Goal: Task Accomplishment & Management: Use online tool/utility

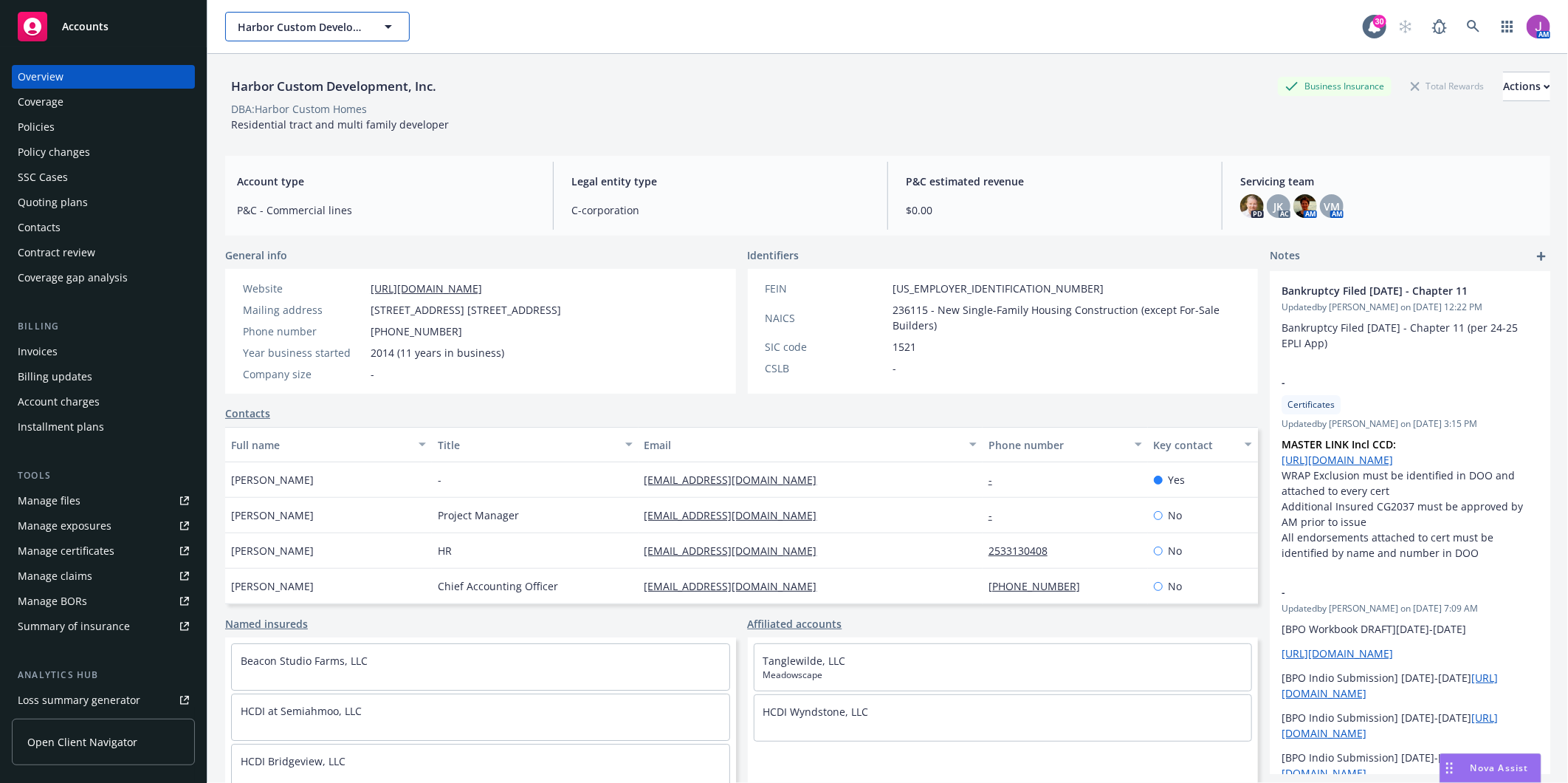
click at [309, 39] on button "Harbor Custom Development, Inc." at bounding box center [317, 27] width 184 height 29
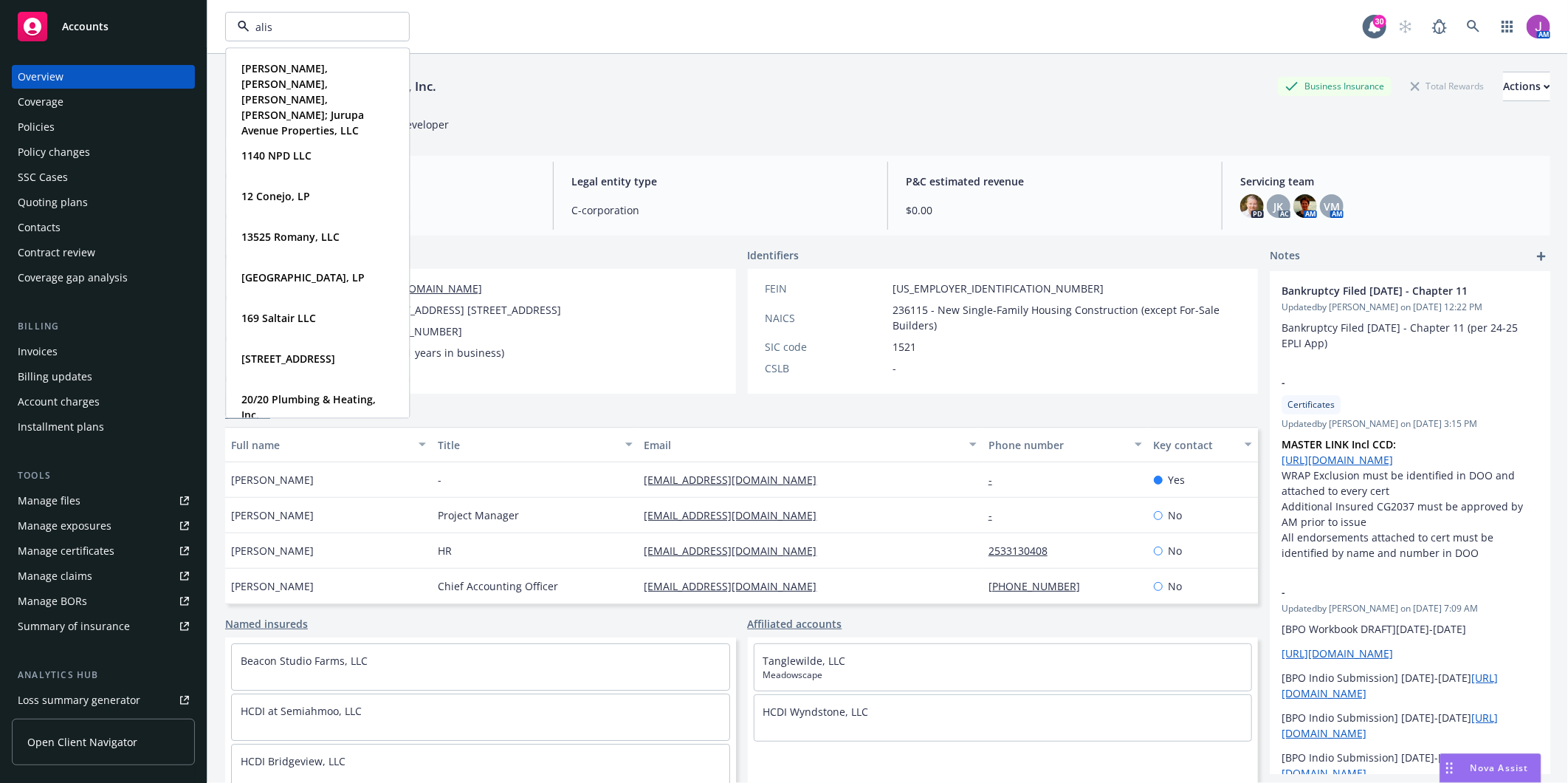
type input "aliso"
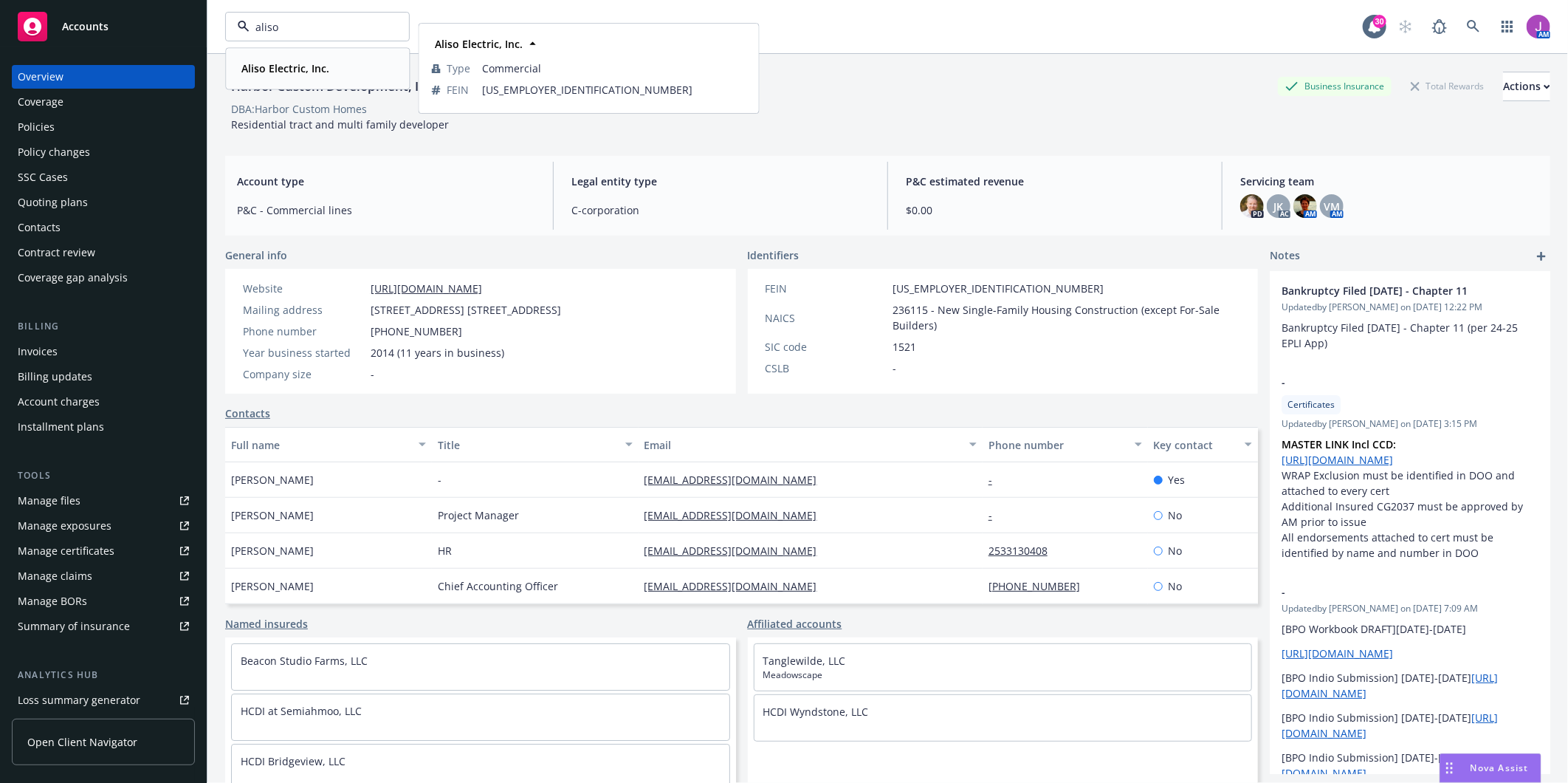
click at [261, 72] on strong "Aliso Electric, Inc." at bounding box center [285, 68] width 87 height 14
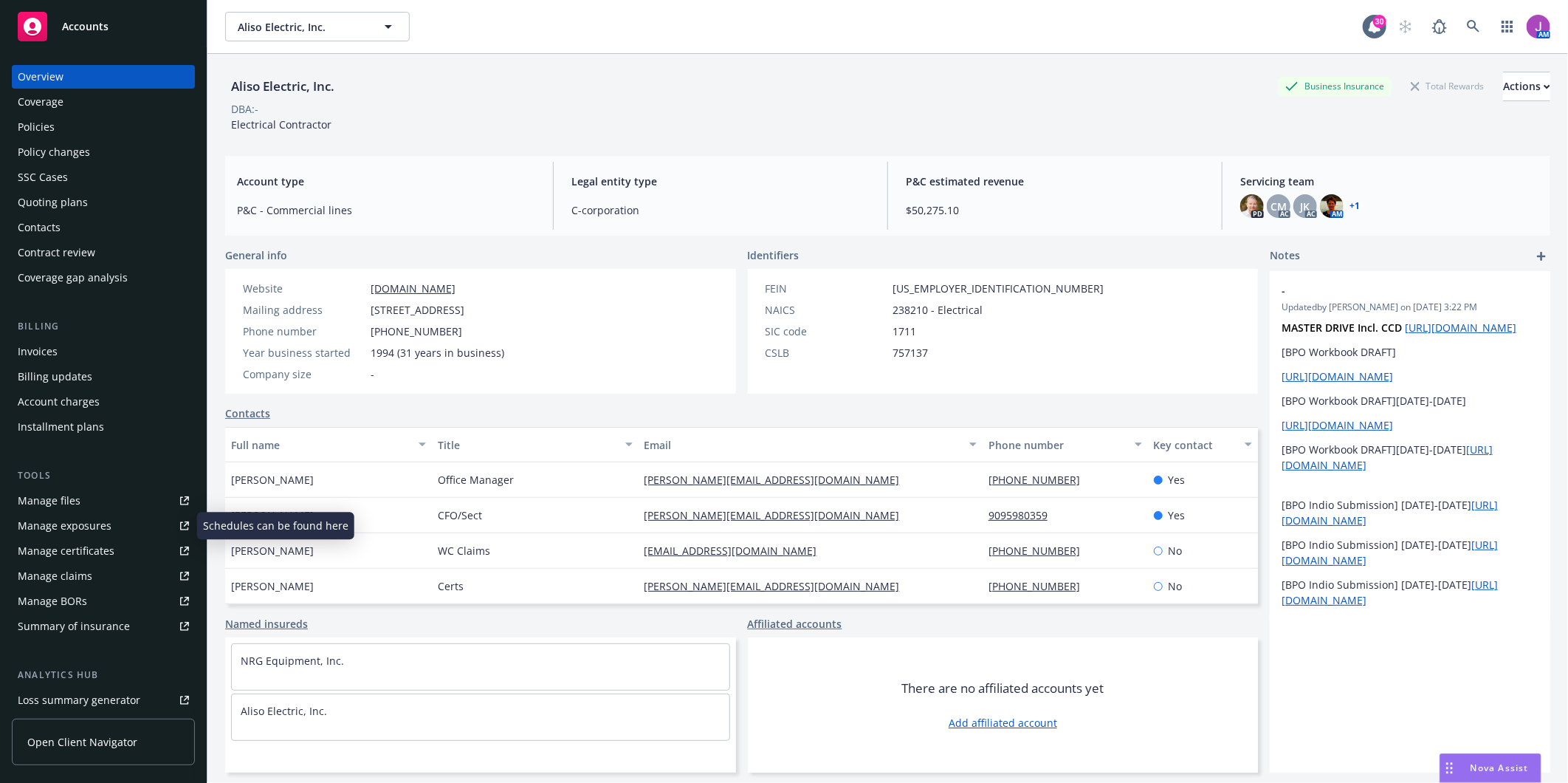
click at [67, 527] on div "Manage exposures" at bounding box center [64, 526] width 93 height 24
click at [122, 115] on div "Policies" at bounding box center [104, 127] width 171 height 24
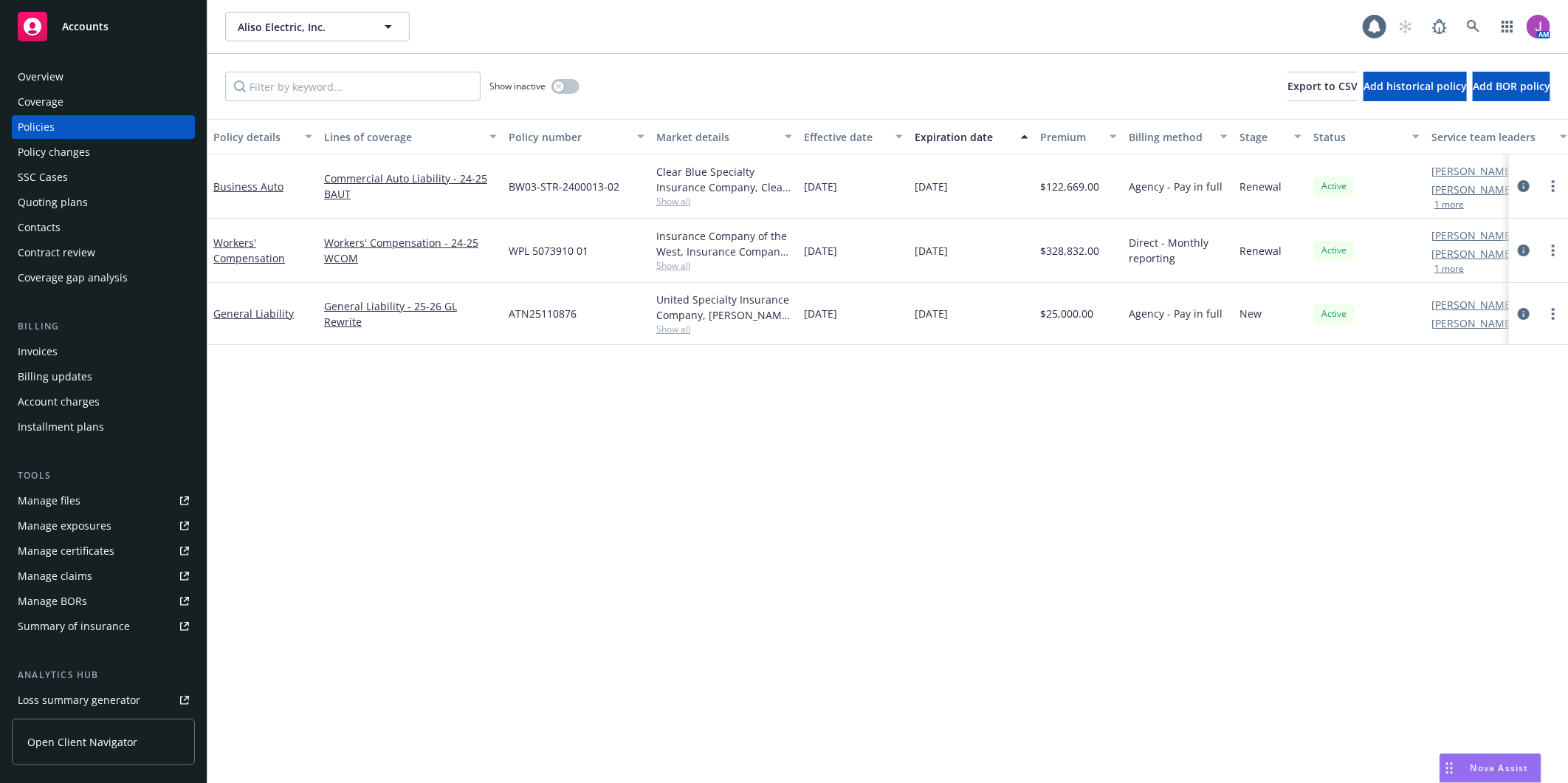
click at [109, 157] on div "Policy changes" at bounding box center [104, 153] width 171 height 24
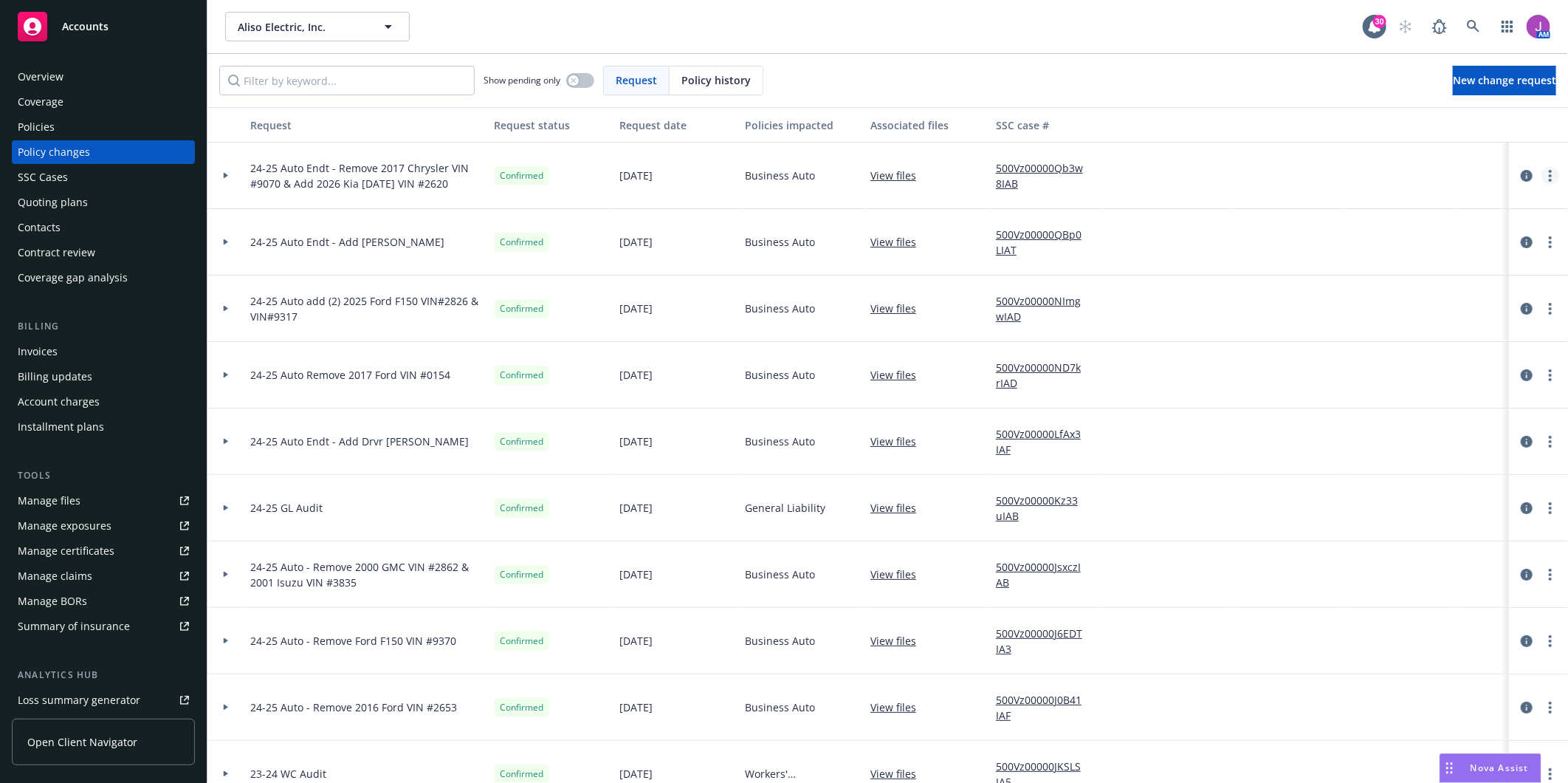
click at [1541, 178] on link "more" at bounding box center [1550, 176] width 18 height 18
click at [1425, 202] on link "Copy logging email" at bounding box center [1420, 206] width 253 height 29
click at [291, 27] on span "Aliso Electric, Inc." at bounding box center [301, 27] width 128 height 15
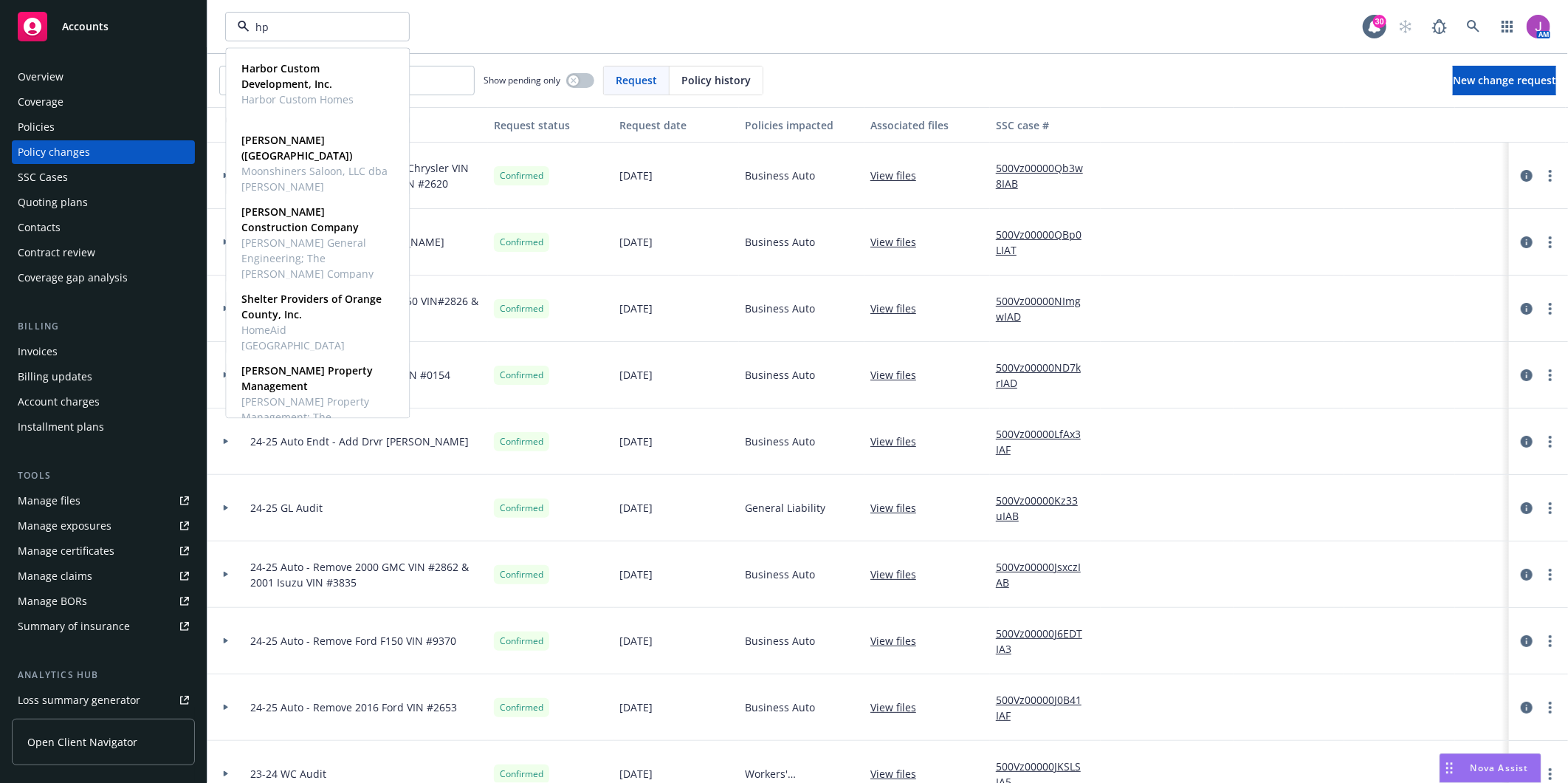
type input "hps"
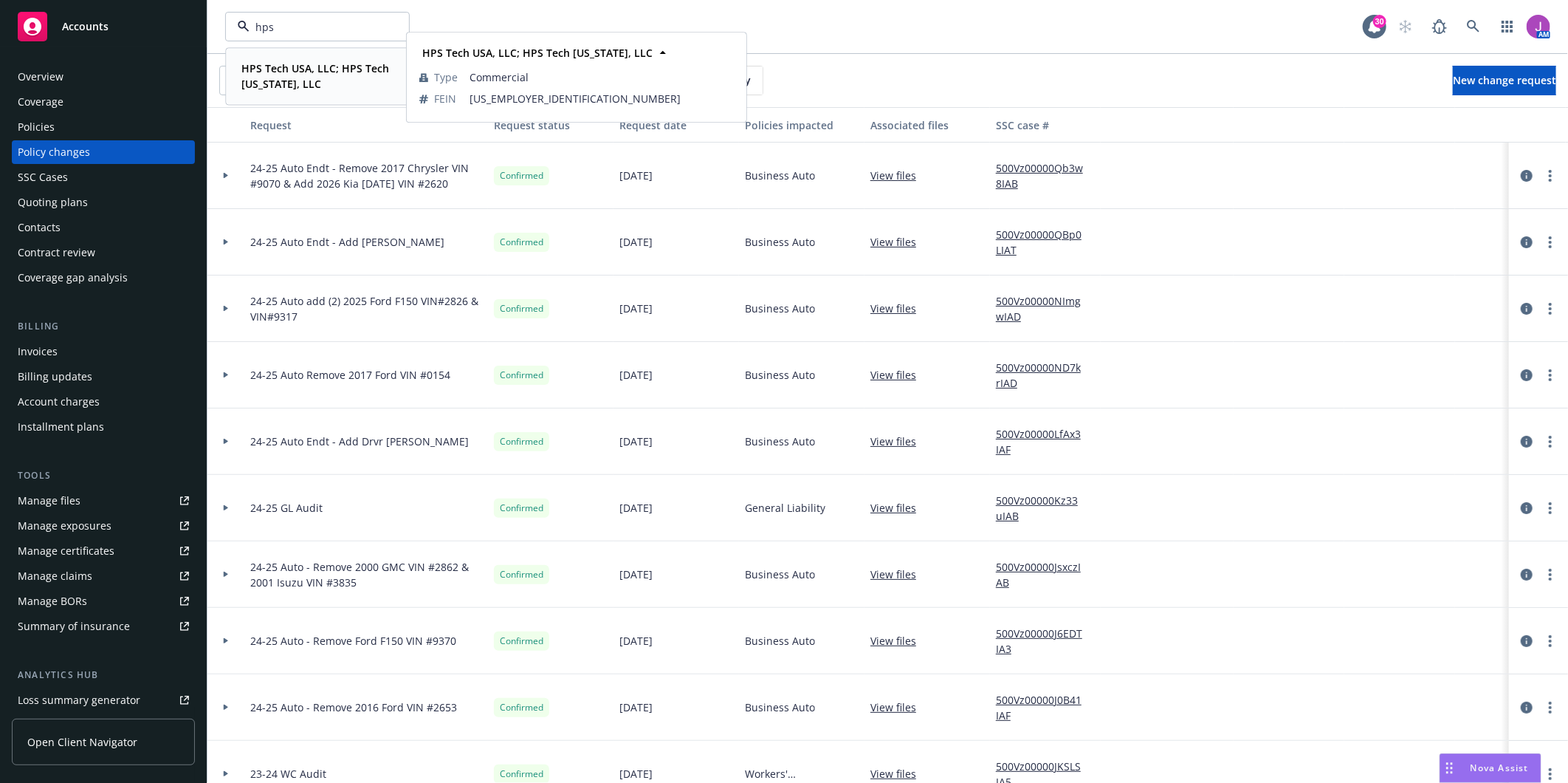
click at [306, 86] on strong "HPS Tech USA, LLC; HPS Tech [US_STATE], LLC" at bounding box center [315, 75] width 147 height 29
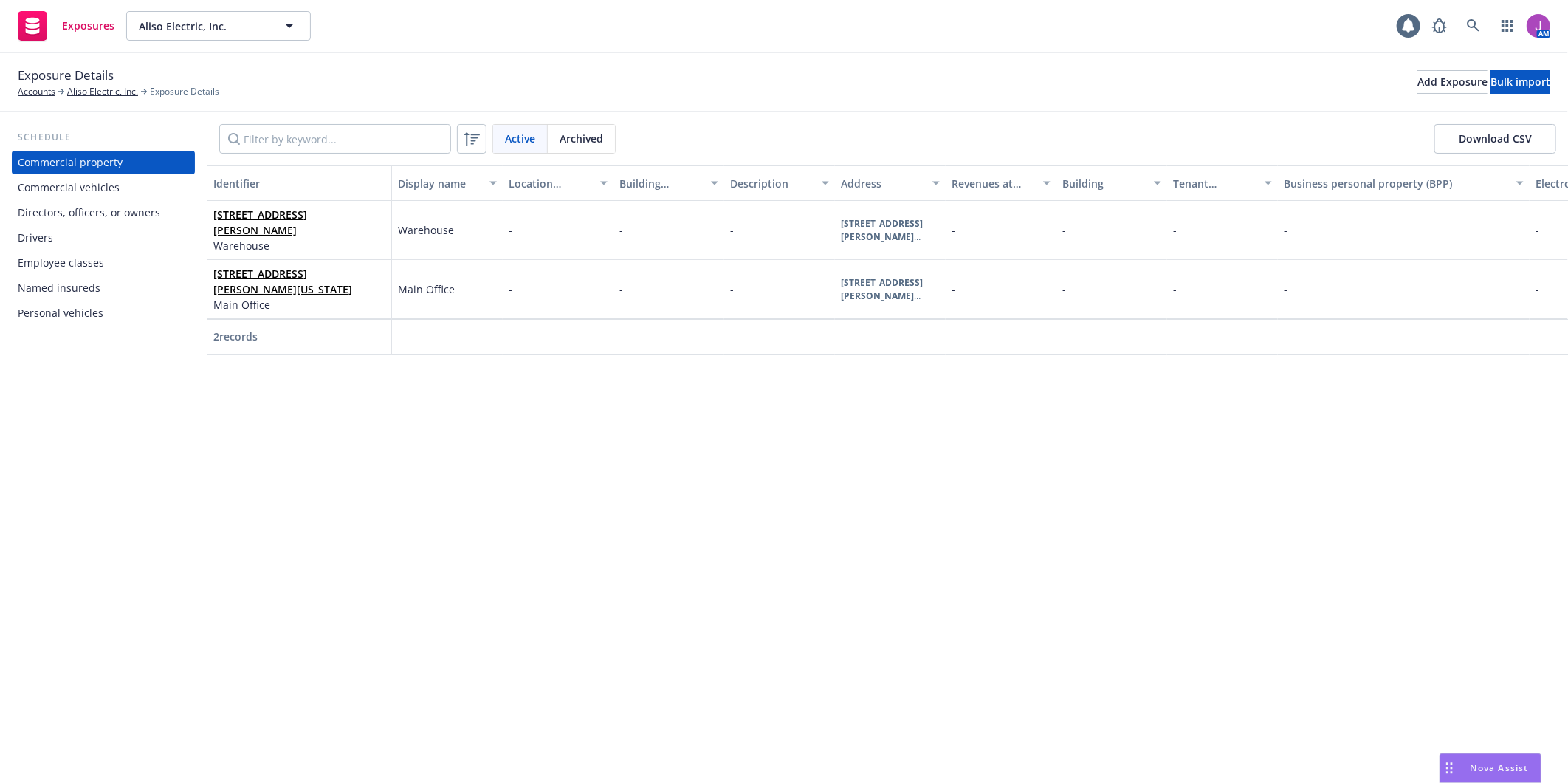
click at [55, 240] on div "Drivers" at bounding box center [104, 238] width 171 height 24
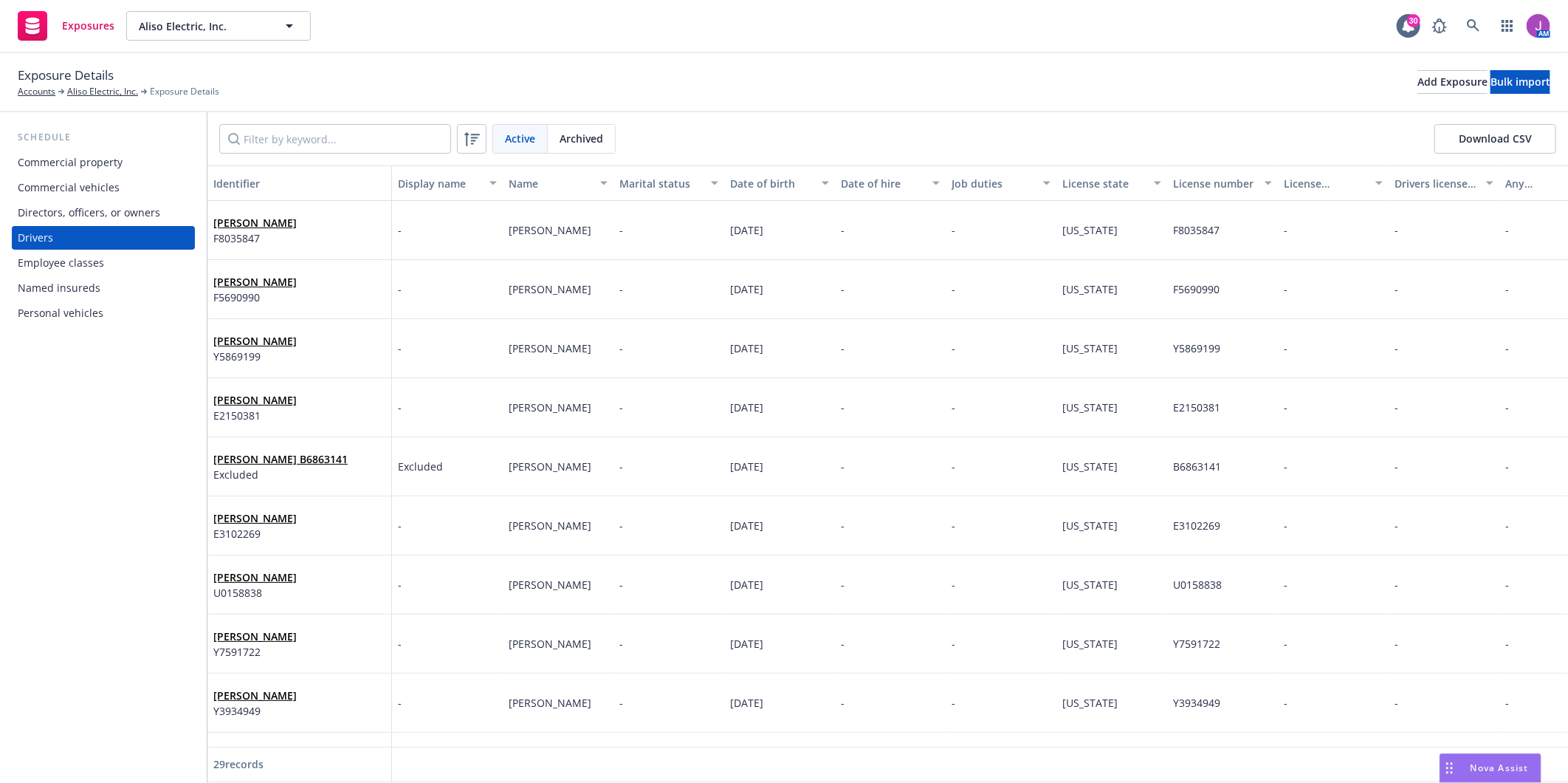
click at [61, 192] on div "Commercial vehicles" at bounding box center [69, 188] width 102 height 24
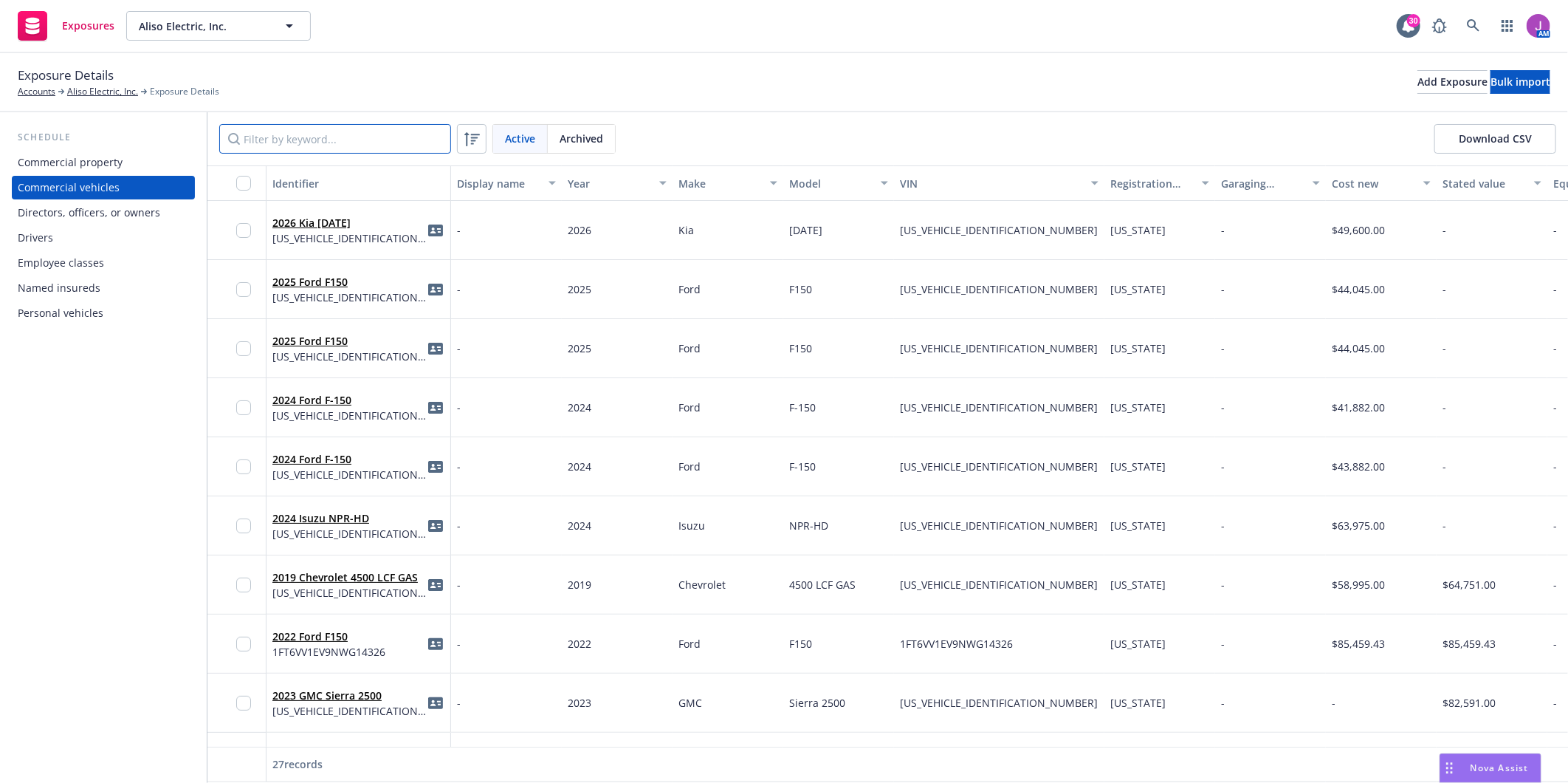
click at [328, 134] on input "Filter by keyword..." at bounding box center [335, 139] width 231 height 29
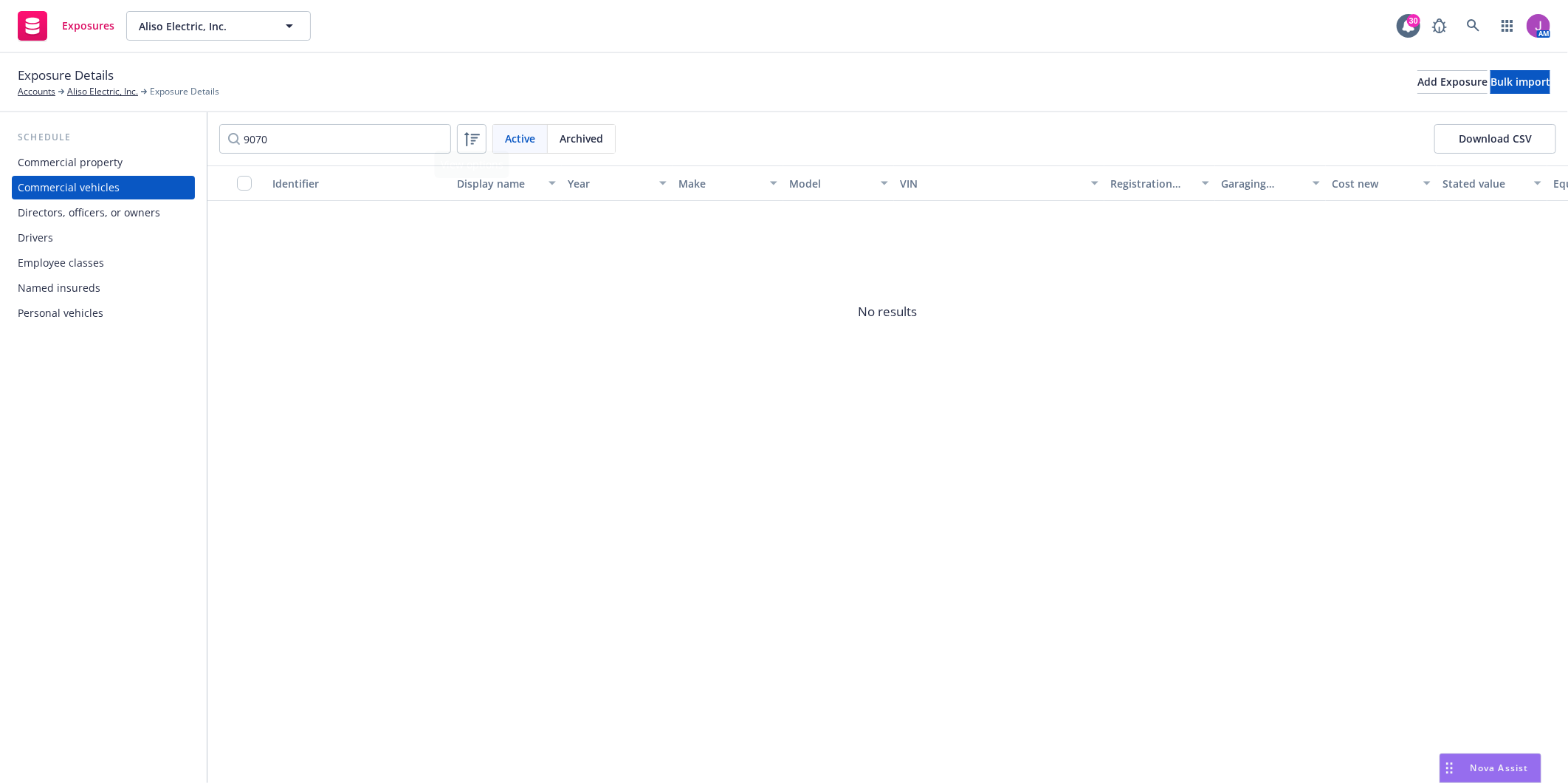
click at [584, 146] on span "Archived" at bounding box center [581, 138] width 44 height 15
drag, startPoint x: 584, startPoint y: 146, endPoint x: 529, endPoint y: 145, distance: 55.0
click at [529, 145] on span "Active" at bounding box center [520, 138] width 30 height 15
click at [589, 146] on span "Archived" at bounding box center [581, 138] width 44 height 15
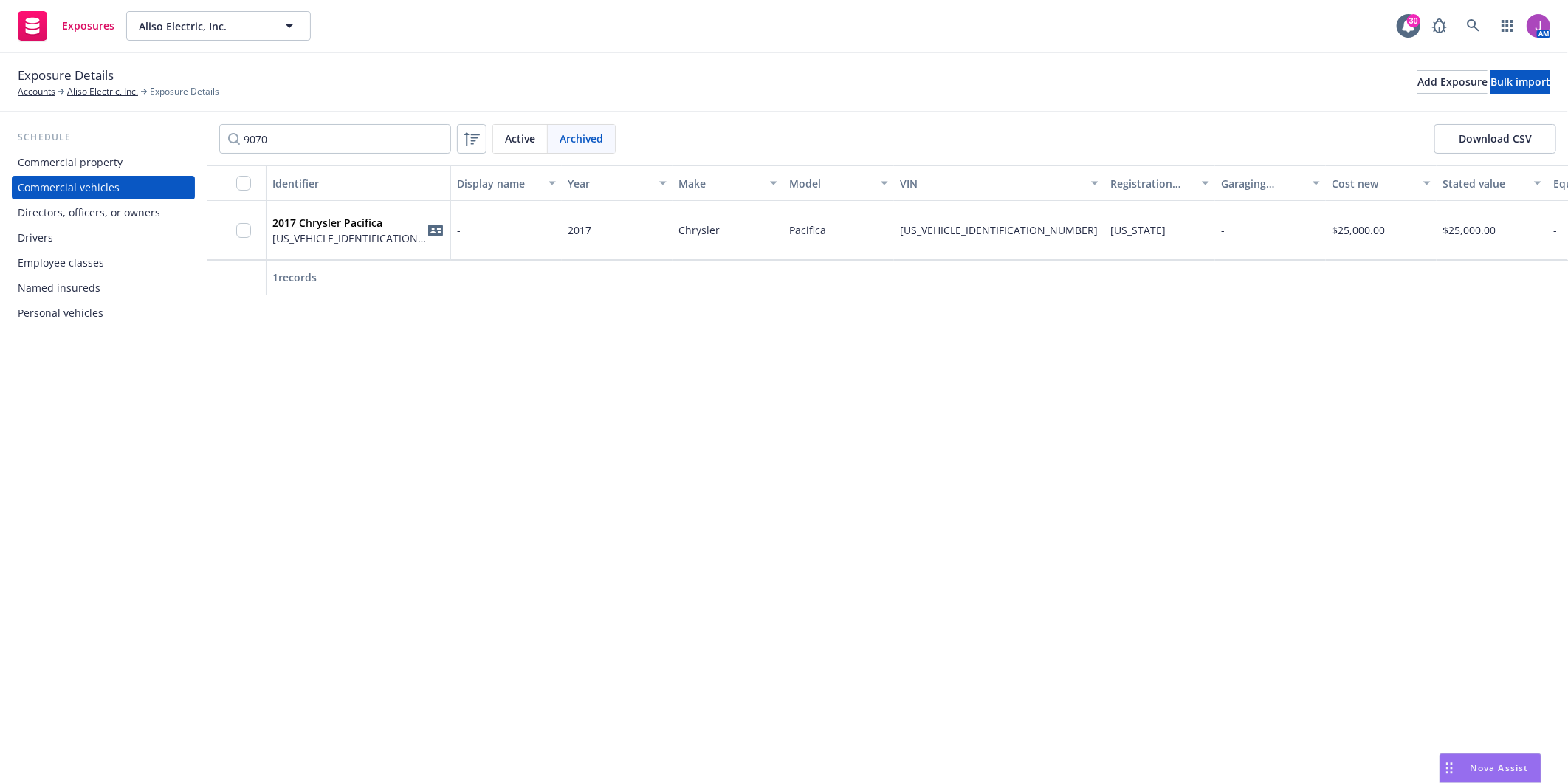
click at [519, 139] on span "Active" at bounding box center [520, 138] width 30 height 15
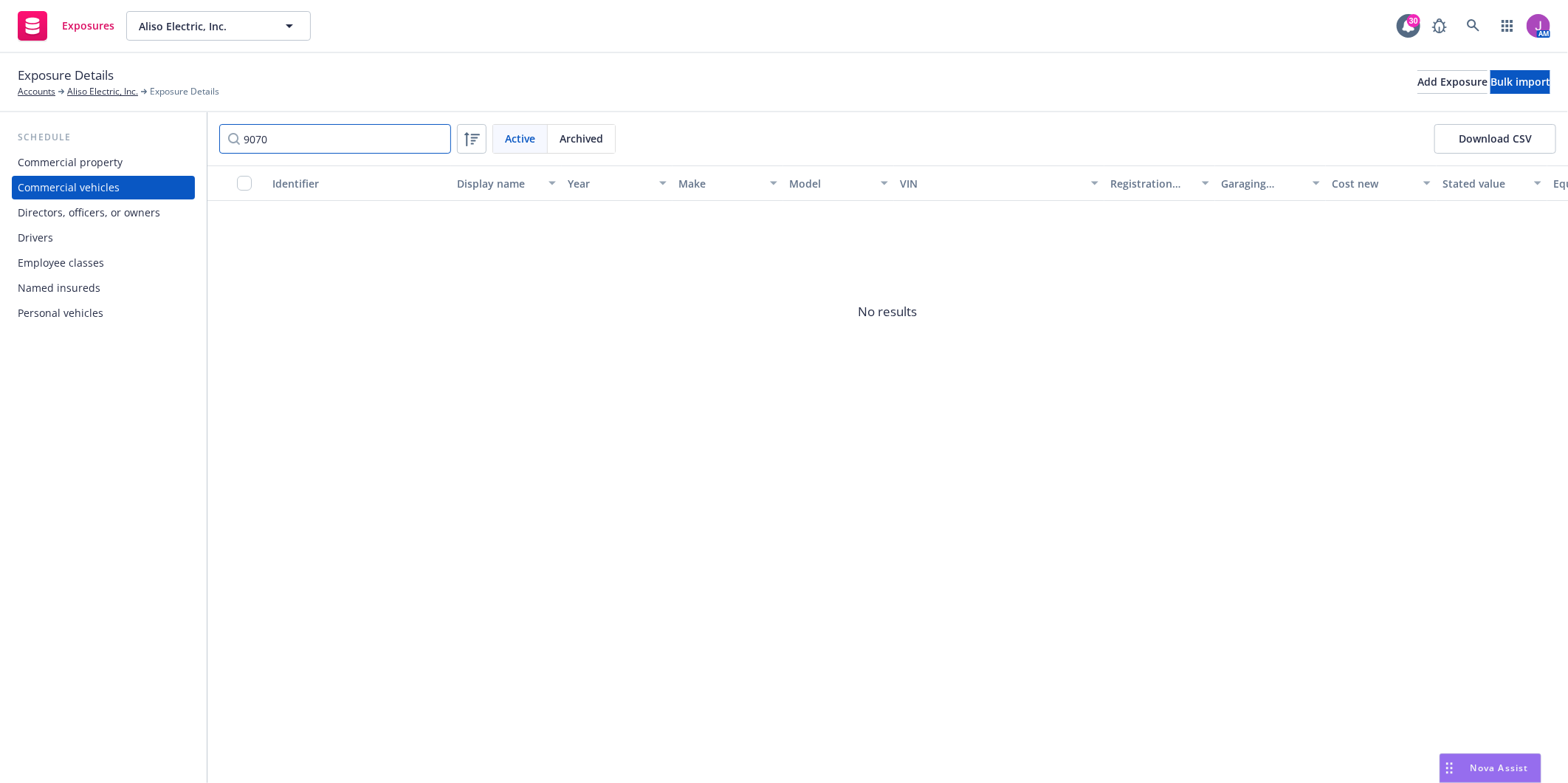
click at [263, 130] on input "9070" at bounding box center [335, 139] width 231 height 29
drag, startPoint x: 270, startPoint y: 141, endPoint x: 226, endPoint y: 139, distance: 44.0
click at [226, 139] on input "9070" at bounding box center [335, 139] width 231 height 29
paste input "KNDNC5K36T6562620"
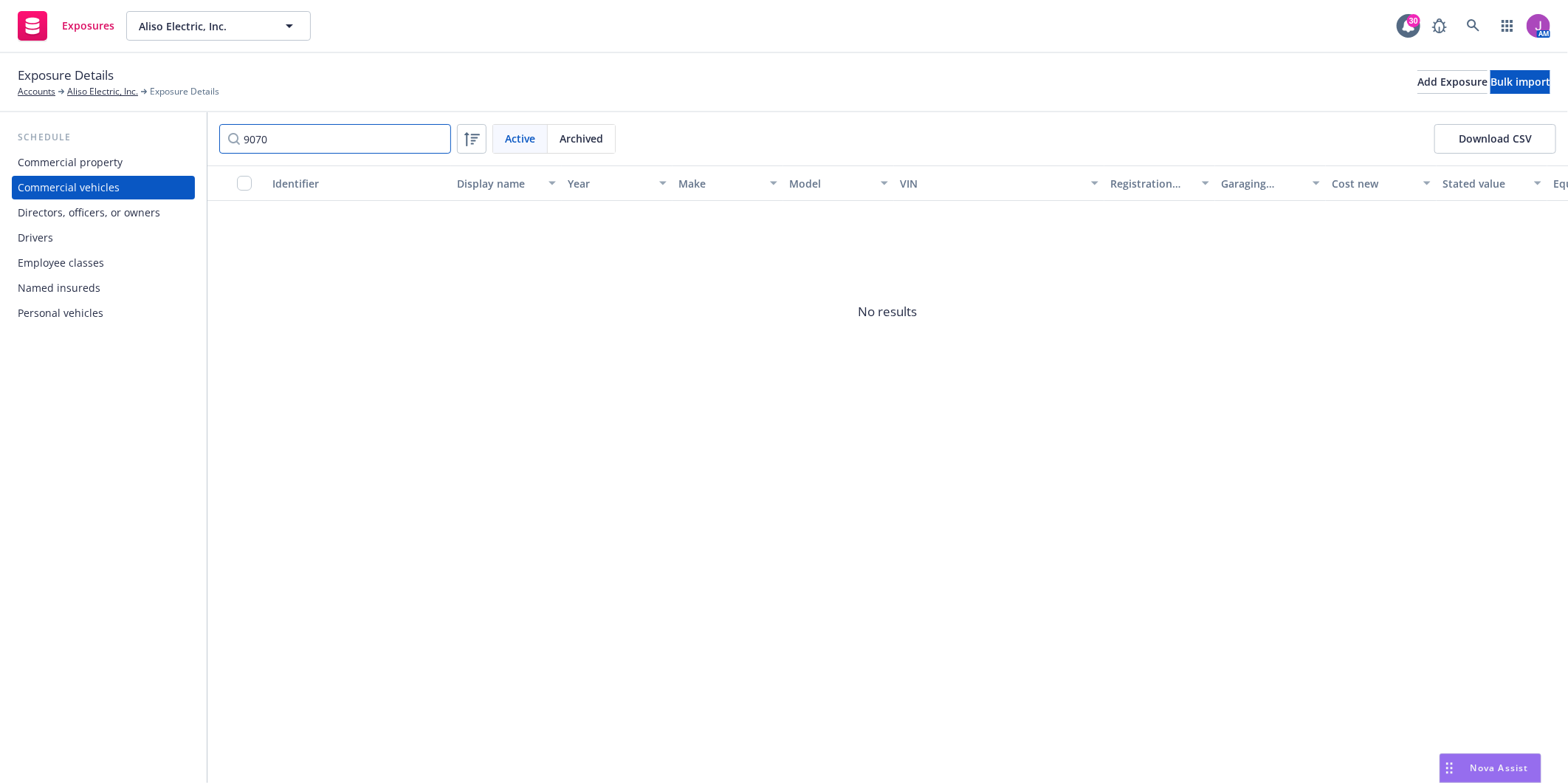
type input "KNDNC5K36T65626209070"
drag, startPoint x: 412, startPoint y: 131, endPoint x: -18, endPoint y: 112, distance: 430.4
click at [0, 112] on html "Exposures Aliso Electric, Inc. Aliso Electric, Inc. 30 AM Exposure Details Acco…" at bounding box center [784, 391] width 1568 height 783
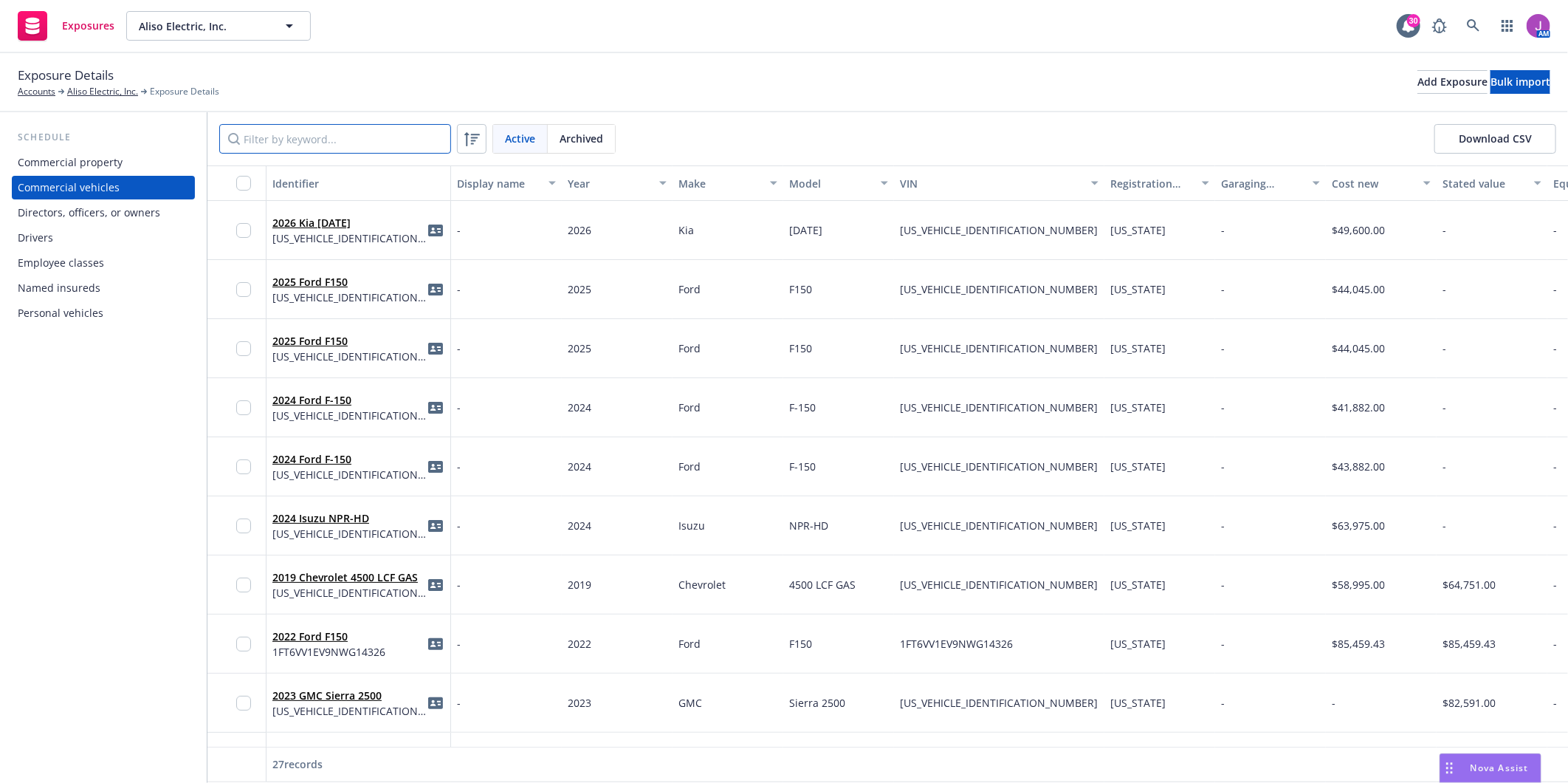
paste input "KNDNC5K36T6562620"
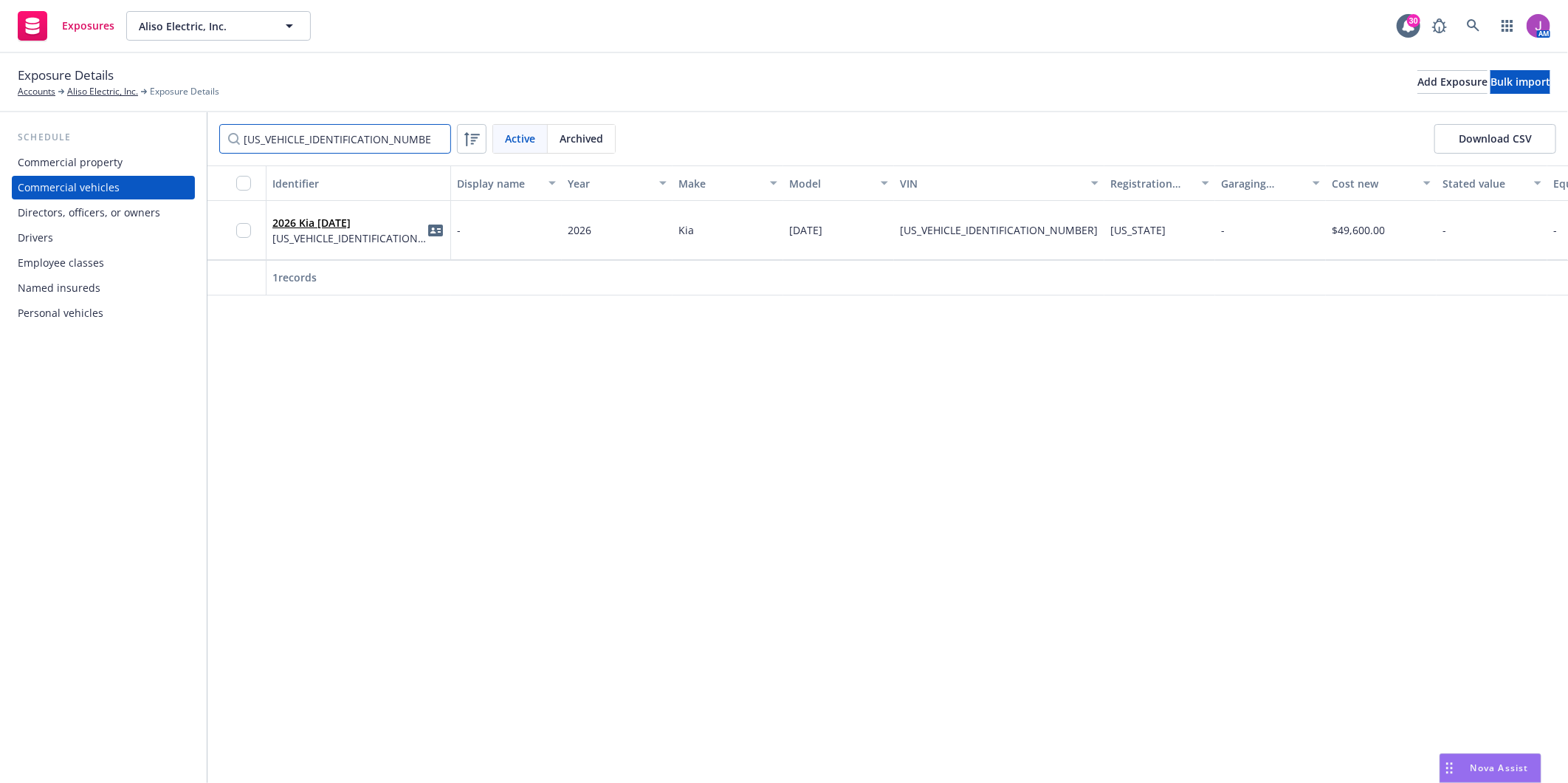
type input "KNDNC5K36T6562620"
click at [245, 232] on input "checkbox" at bounding box center [243, 230] width 15 height 15
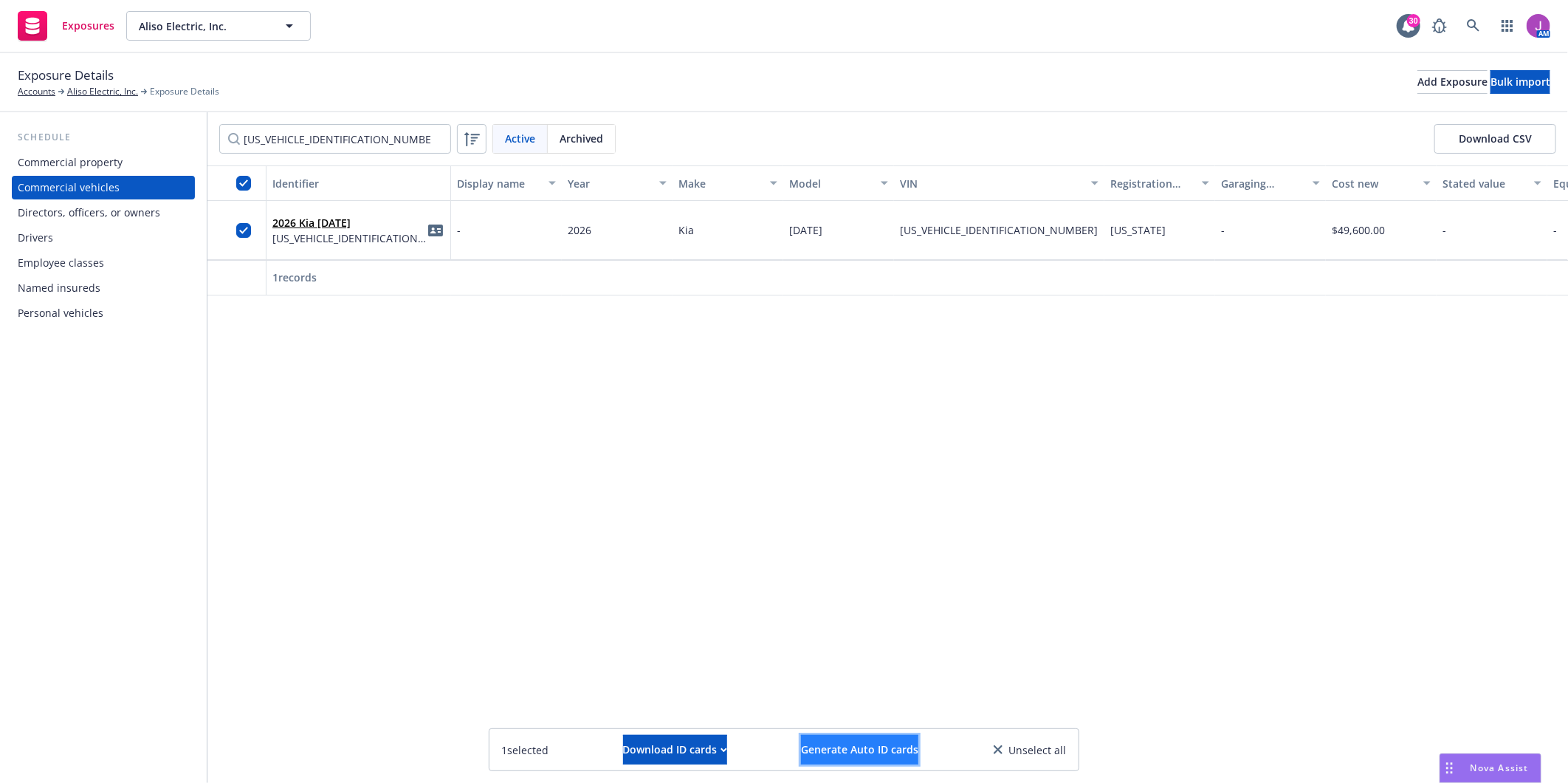
click at [849, 750] on span "Generate Auto ID cards" at bounding box center [859, 750] width 117 height 14
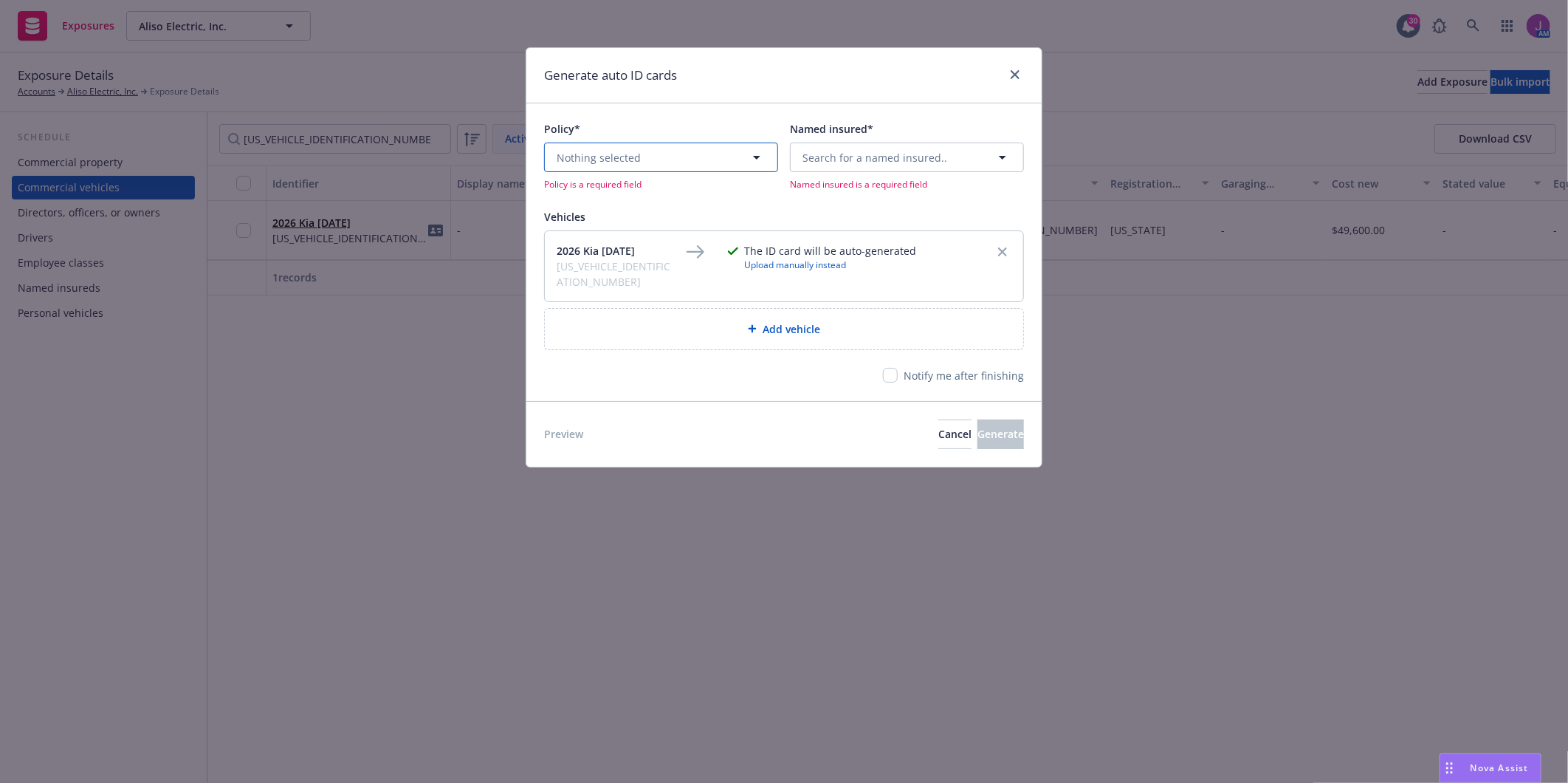
click at [608, 160] on span "Nothing selected" at bounding box center [598, 158] width 84 height 15
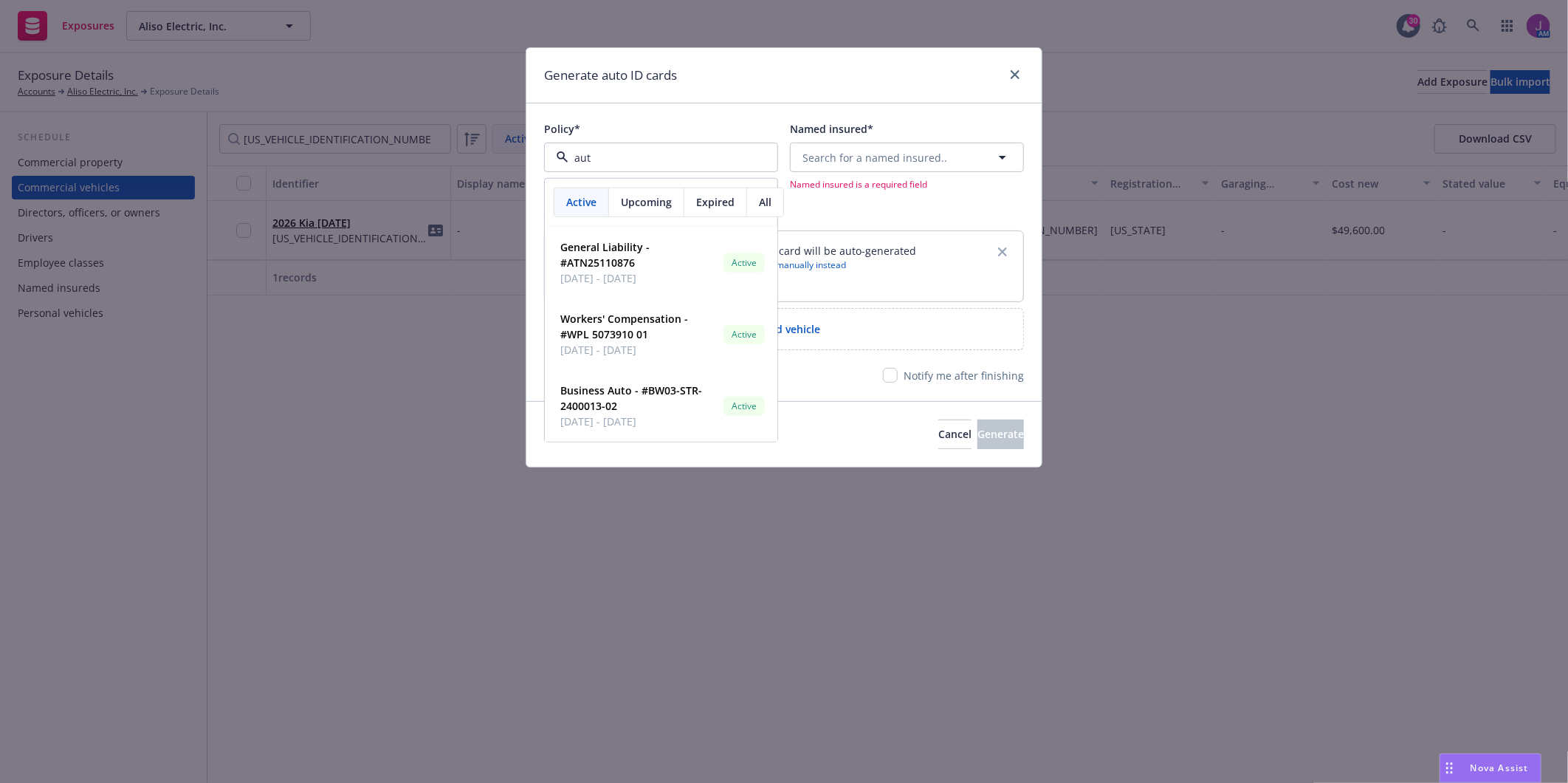
type input "auto"
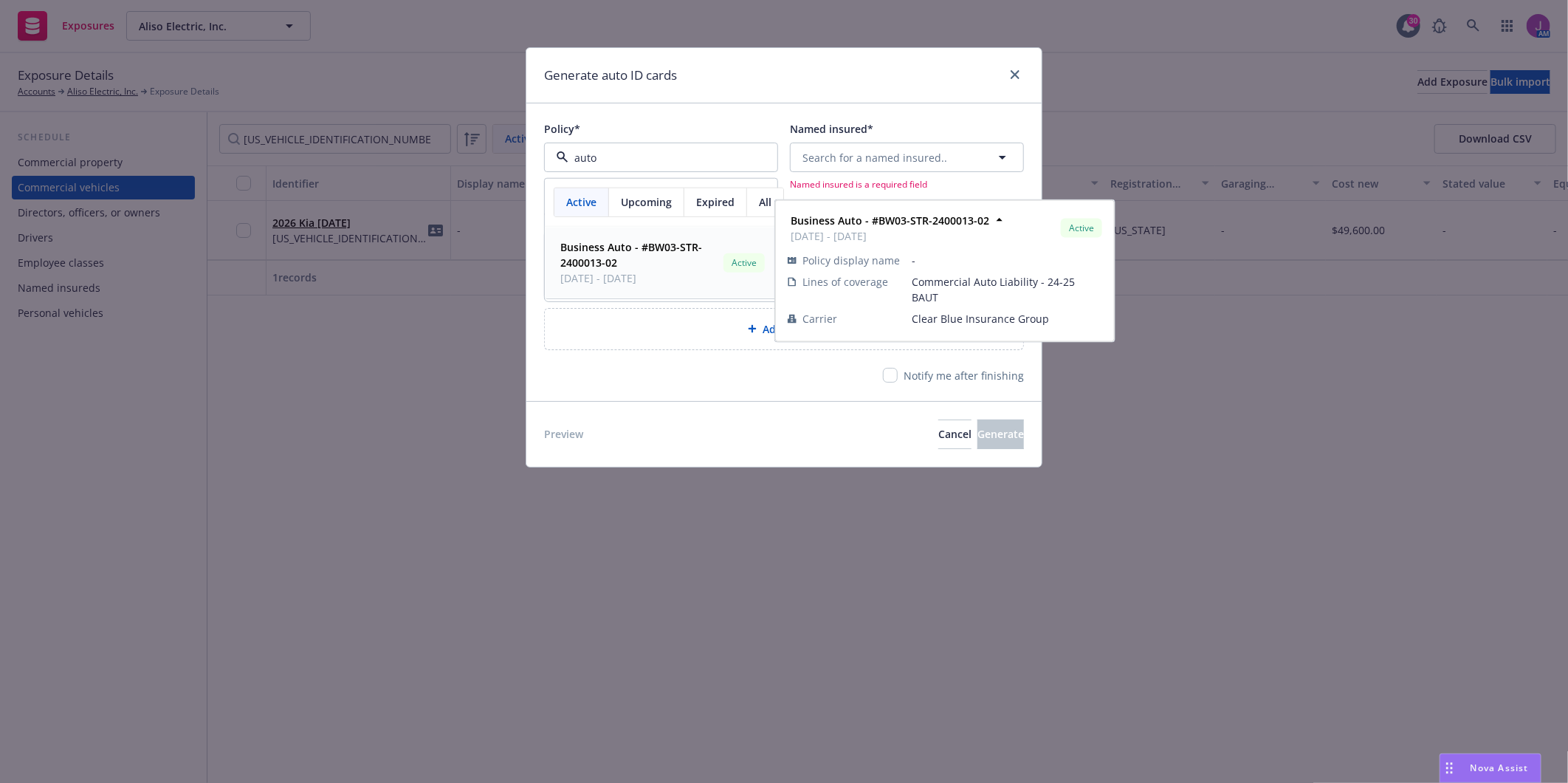
click at [664, 260] on span "Business Auto - #BW03-STR-2400013-02" at bounding box center [639, 255] width 157 height 31
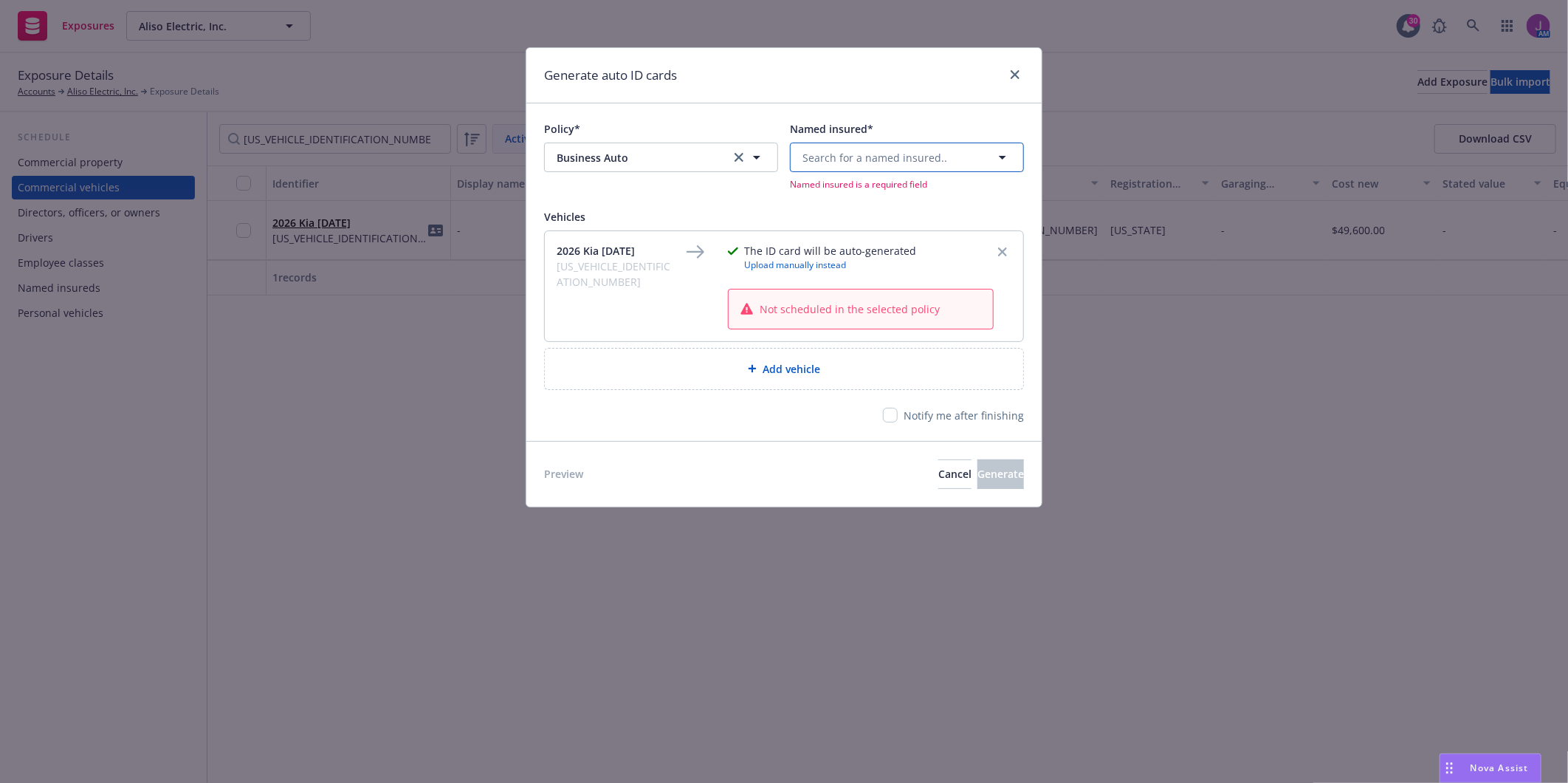
click at [864, 156] on span "Search for a named insured.." at bounding box center [874, 158] width 145 height 15
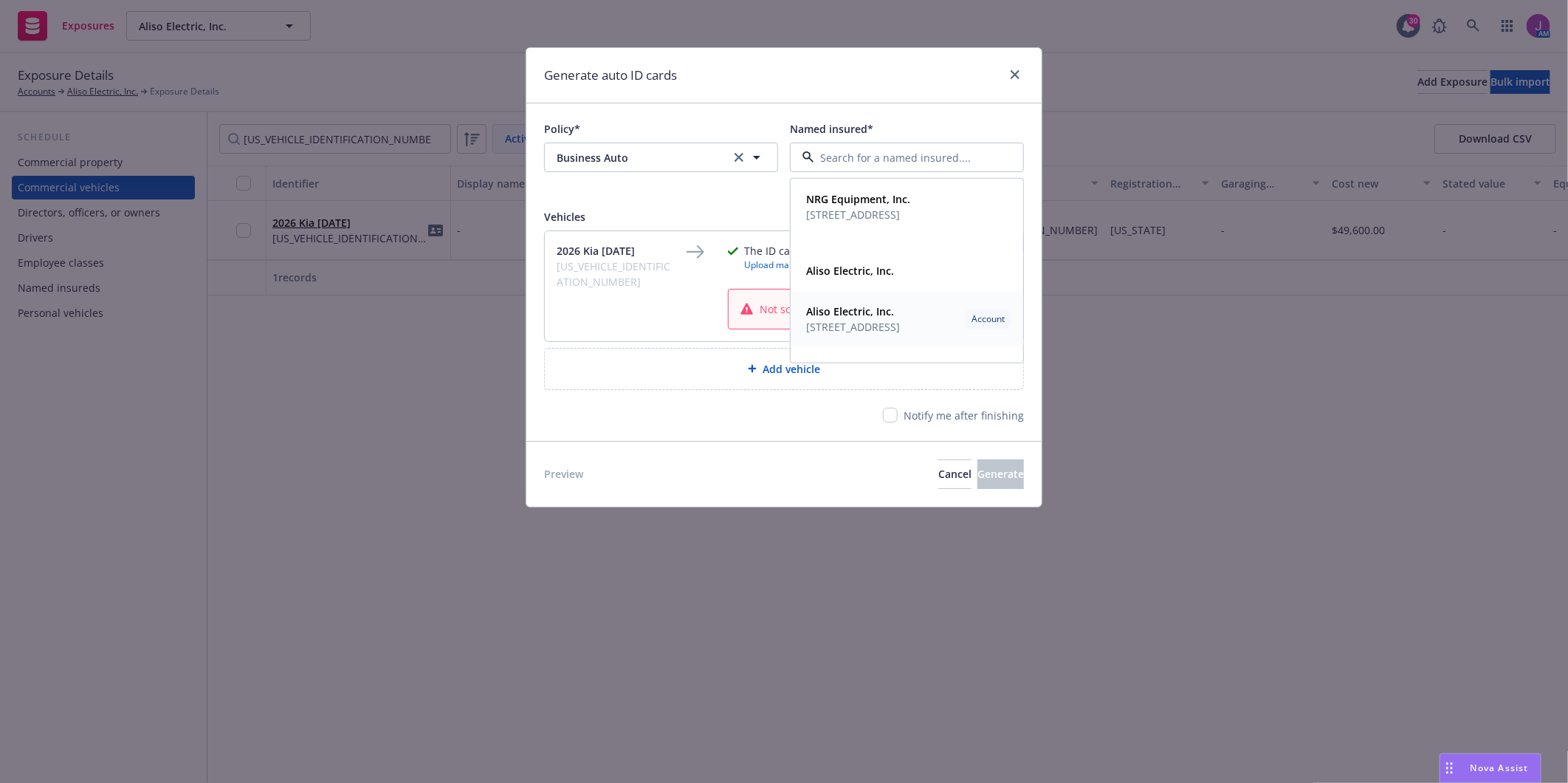
click at [900, 320] on span "PO Box 3941 Laguna Hills, CA 92654" at bounding box center [852, 327] width 93 height 15
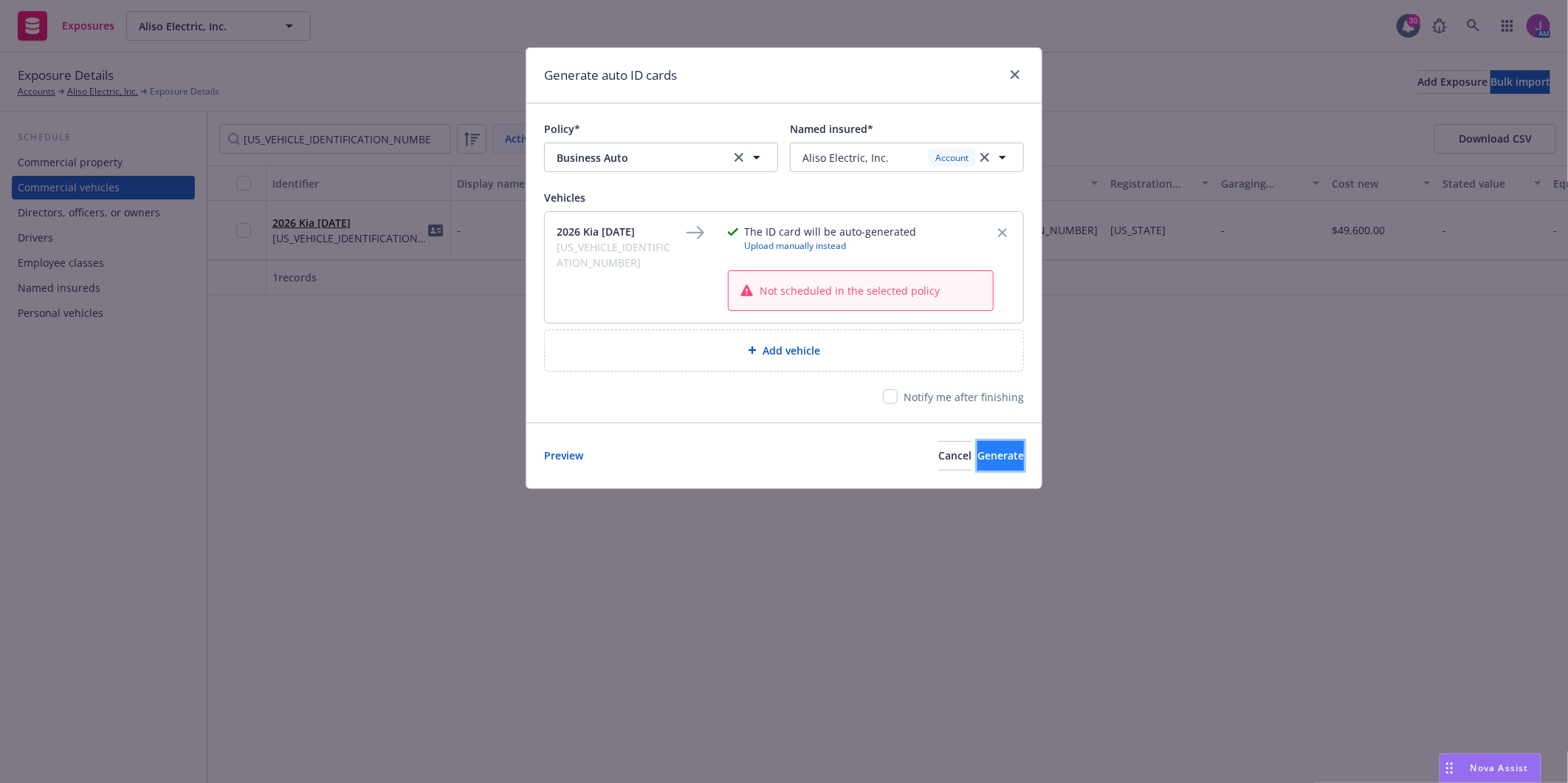
click at [977, 456] on span "Generate" at bounding box center [1000, 455] width 46 height 14
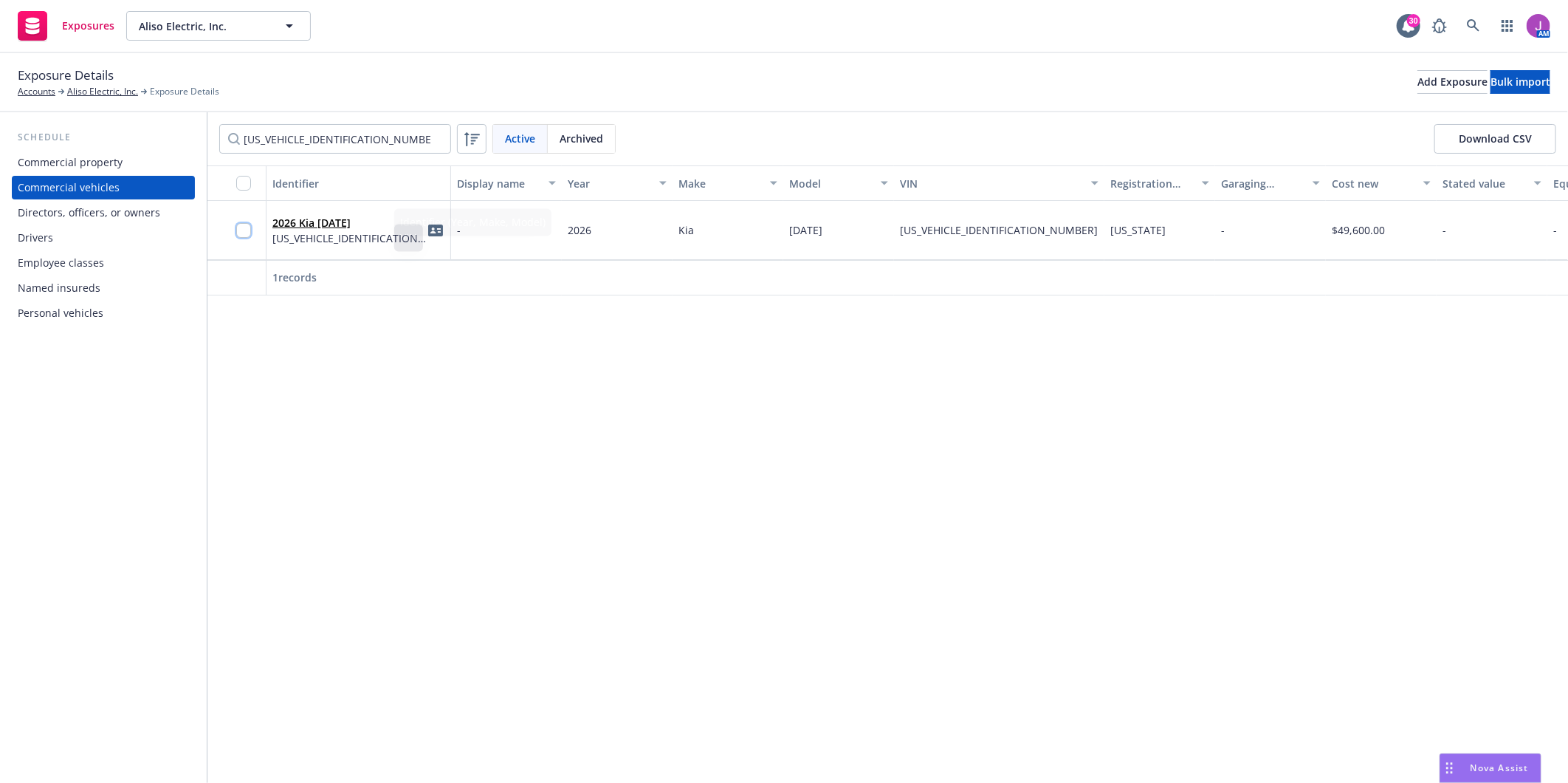
click at [241, 226] on input "checkbox" at bounding box center [243, 230] width 15 height 15
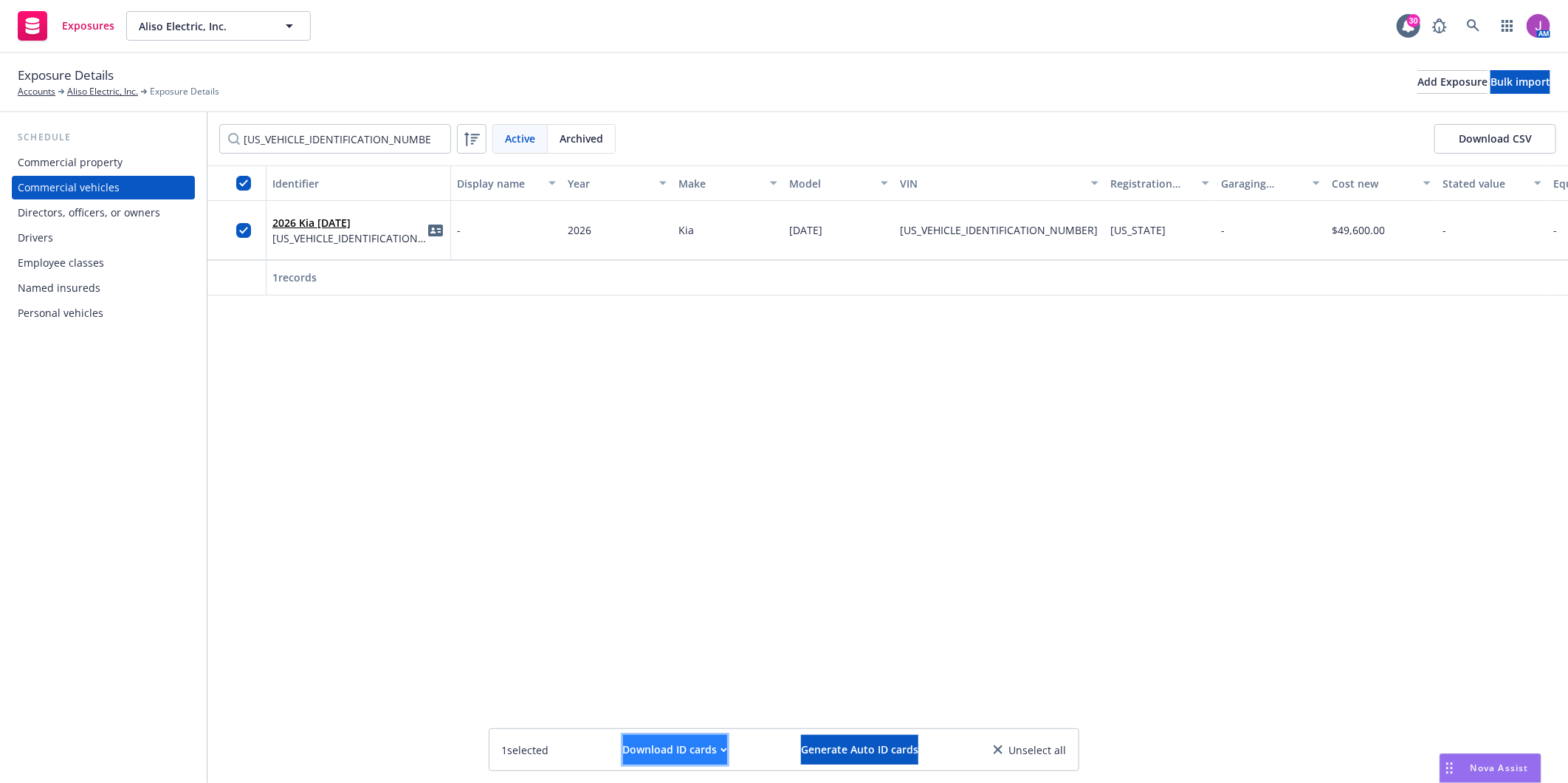
click at [696, 750] on div "Download ID cards" at bounding box center [675, 750] width 104 height 28
click at [633, 714] on link "Download uneditable ID cards" at bounding box center [646, 714] width 197 height 29
